Goal: Transaction & Acquisition: Purchase product/service

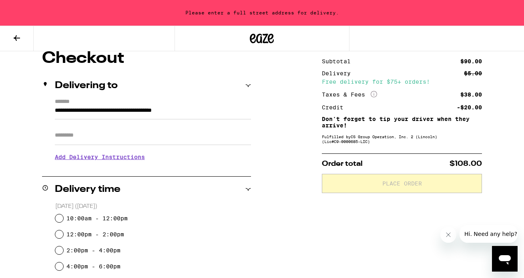
scroll to position [73, 0]
click at [119, 219] on label "10:00am - 12:00pm" at bounding box center [96, 218] width 61 height 6
click at [63, 219] on input "10:00am - 12:00pm" at bounding box center [59, 218] width 8 height 8
radio input "true"
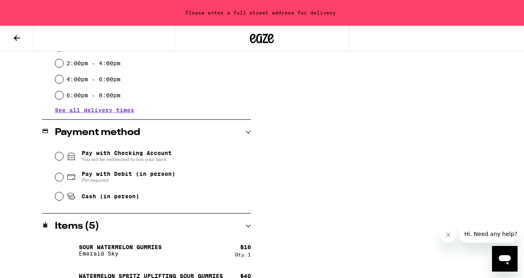
scroll to position [260, 0]
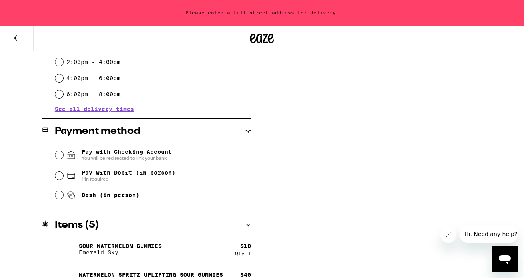
click at [125, 197] on span "Cash (in person)" at bounding box center [111, 195] width 58 height 6
click at [63, 197] on input "Cash (in person)" at bounding box center [59, 195] width 8 height 8
radio input "true"
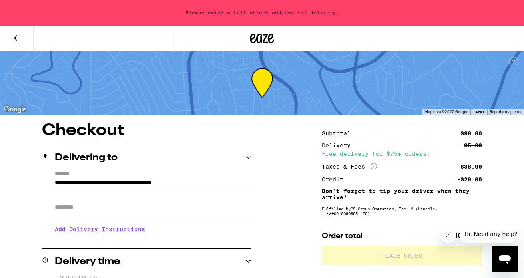
scroll to position [0, 0]
